Goal: Task Accomplishment & Management: Manage account settings

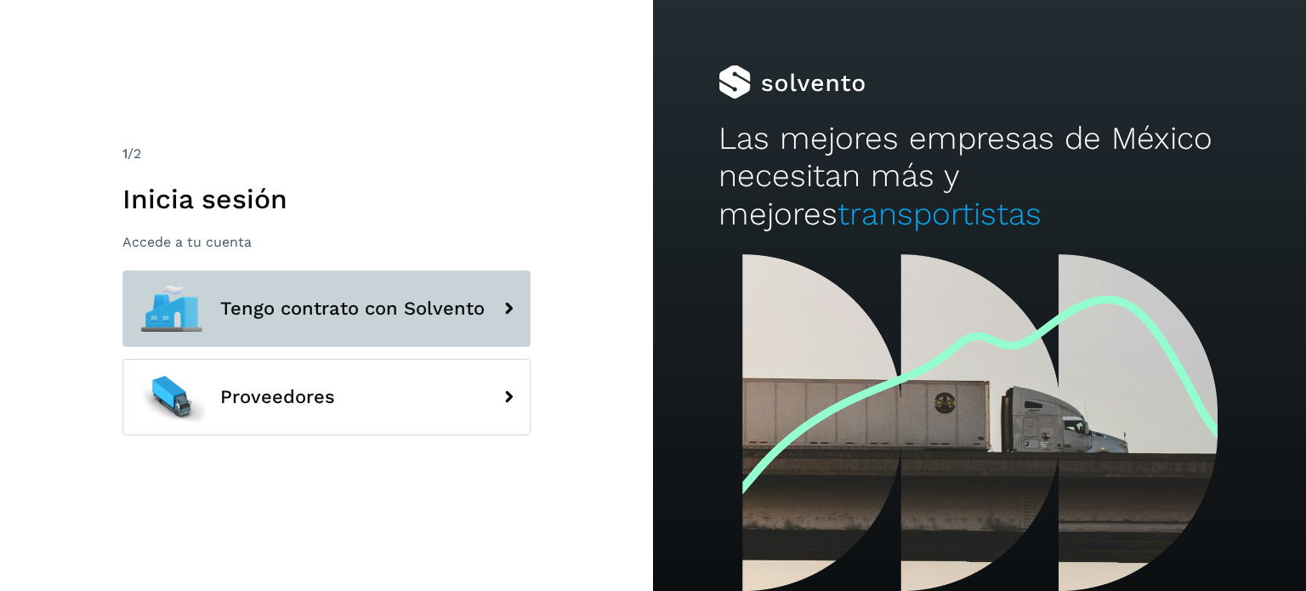
click at [367, 326] on button "Tengo contrato con Solvento" at bounding box center [326, 308] width 408 height 77
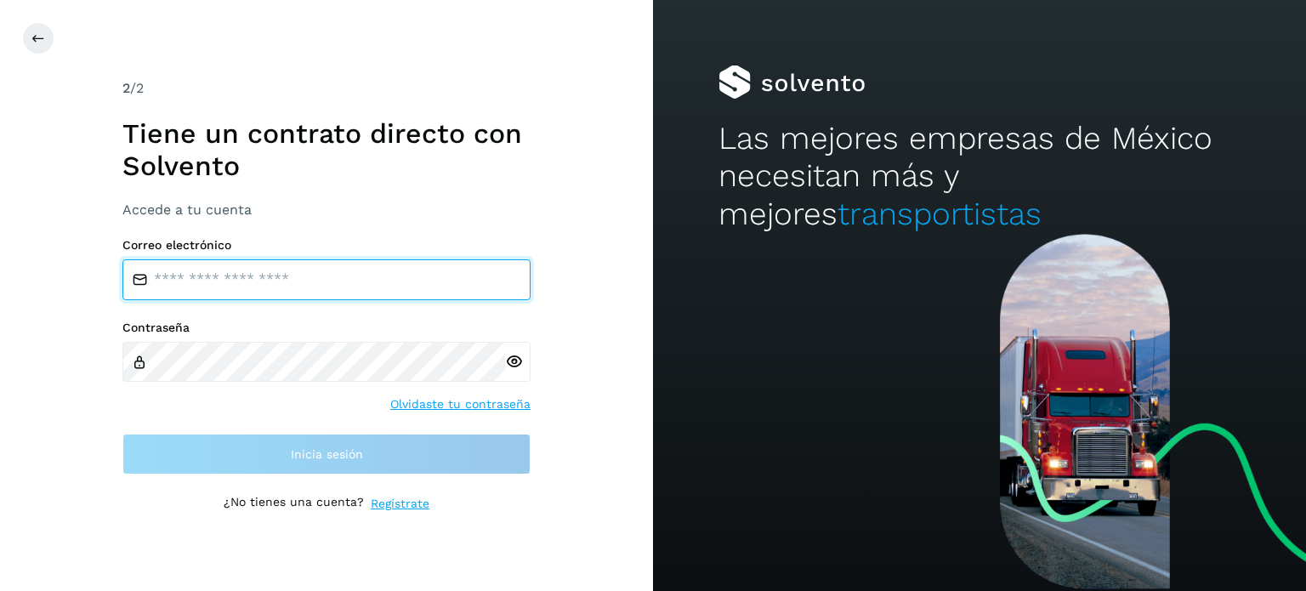
click at [352, 292] on input "email" at bounding box center [326, 279] width 408 height 41
type input "**********"
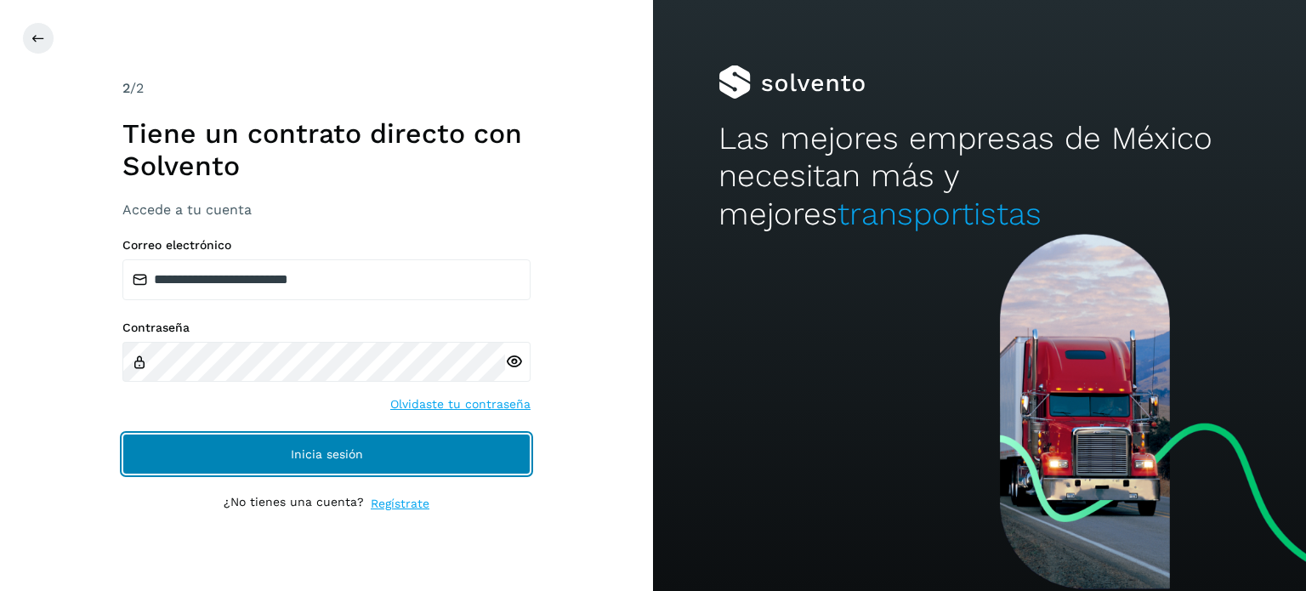
click at [320, 455] on span "Inicia sesión" at bounding box center [327, 454] width 72 height 12
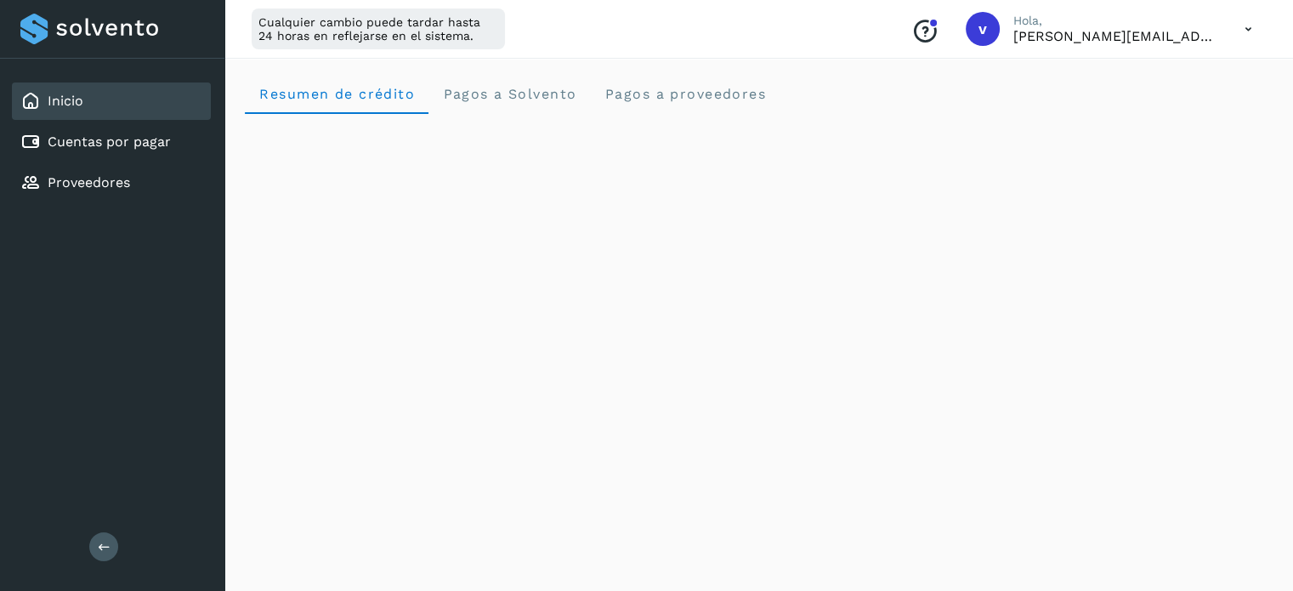
click at [1248, 31] on icon at bounding box center [1248, 29] width 35 height 35
click at [1187, 119] on div "Cerrar sesión" at bounding box center [1164, 110] width 202 height 32
